Goal: Task Accomplishment & Management: Manage account settings

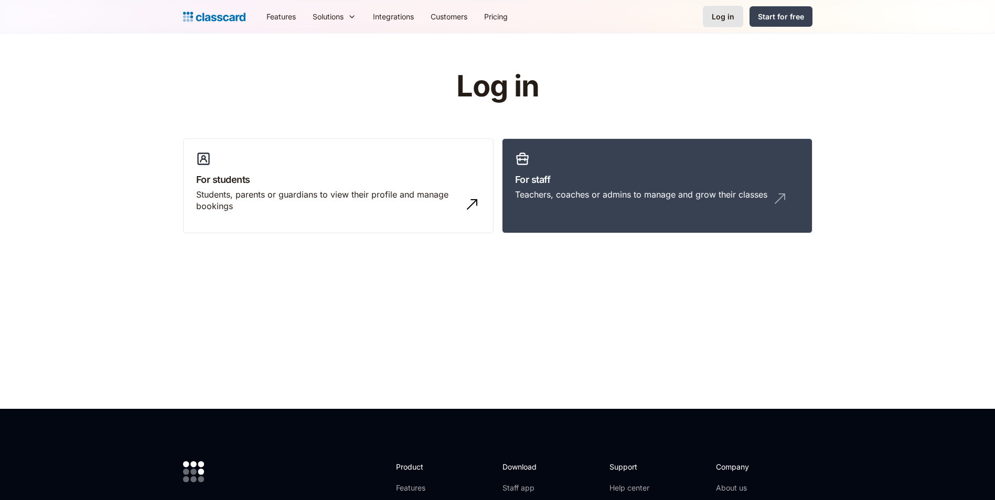
click at [731, 16] on div "Log in" at bounding box center [723, 16] width 23 height 11
click at [731, 17] on div "Log in" at bounding box center [723, 16] width 23 height 11
